Goal: Information Seeking & Learning: Learn about a topic

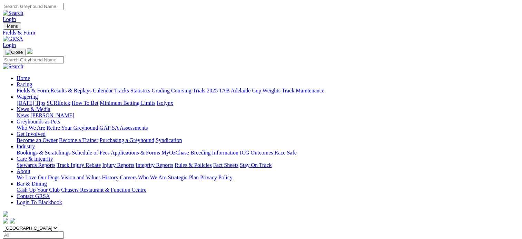
scroll to position [69, 0]
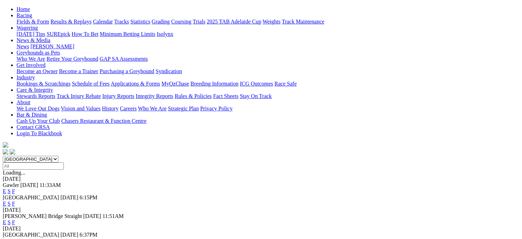
click at [15, 219] on link "F" at bounding box center [13, 222] width 3 height 6
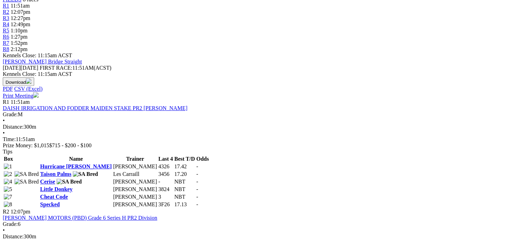
scroll to position [241, 0]
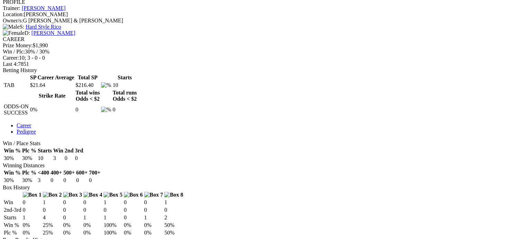
scroll to position [276, 0]
